Goal: Task Accomplishment & Management: Manage account settings

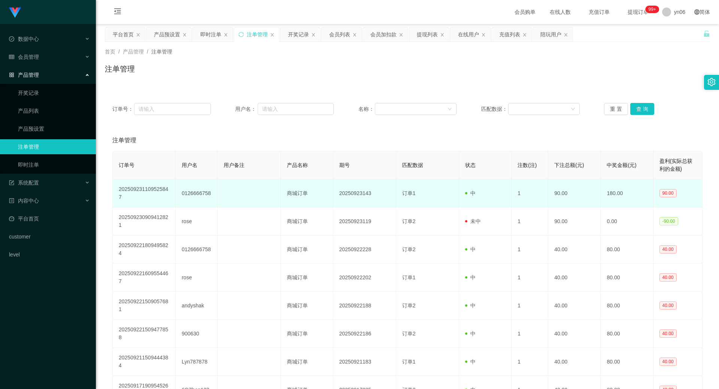
click at [195, 195] on td "0126666758" at bounding box center [197, 193] width 42 height 28
copy td "0126666758"
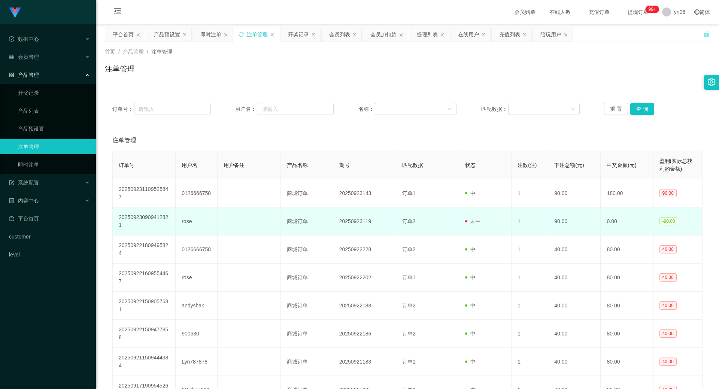
click at [190, 221] on td "rose" at bounding box center [197, 222] width 42 height 28
copy td "rose"
